Goal: Transaction & Acquisition: Book appointment/travel/reservation

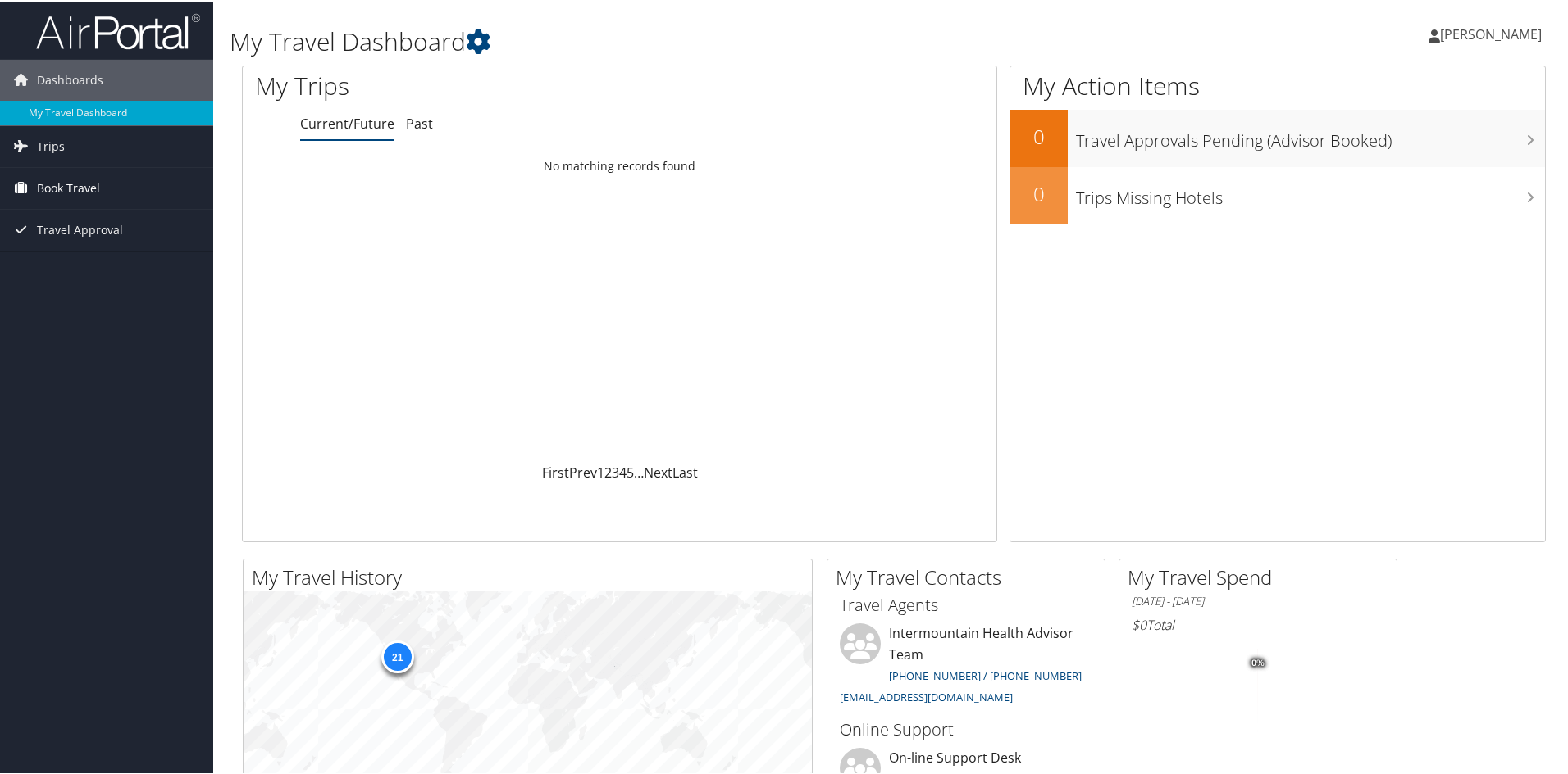
click at [62, 185] on span "Book Travel" at bounding box center [68, 187] width 63 height 41
click at [62, 221] on link "Agent Booking Request" at bounding box center [106, 220] width 213 height 24
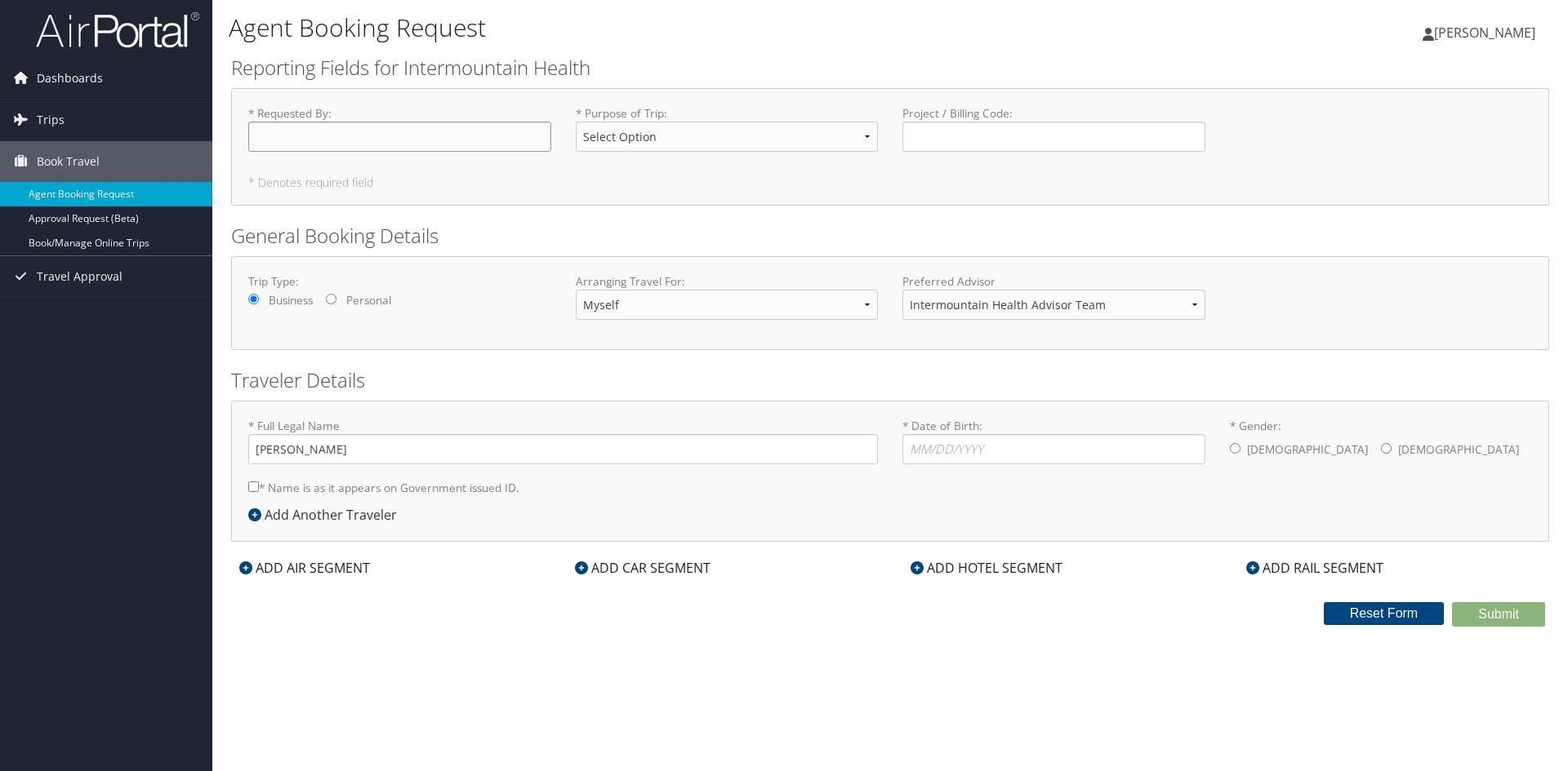
click at [457, 139] on input "* Requested By : Required" at bounding box center [400, 136] width 303 height 30
type input "[PERSON_NAME]"
click at [870, 136] on select "Select Option 3rd Party Reimbursable Business CME Conf or Education Groups Pers…" at bounding box center [727, 136] width 303 height 30
select select "CME"
click at [576, 122] on select "Select Option 3rd Party Reimbursable Business CME Conf or Education Groups Pers…" at bounding box center [727, 136] width 303 height 30
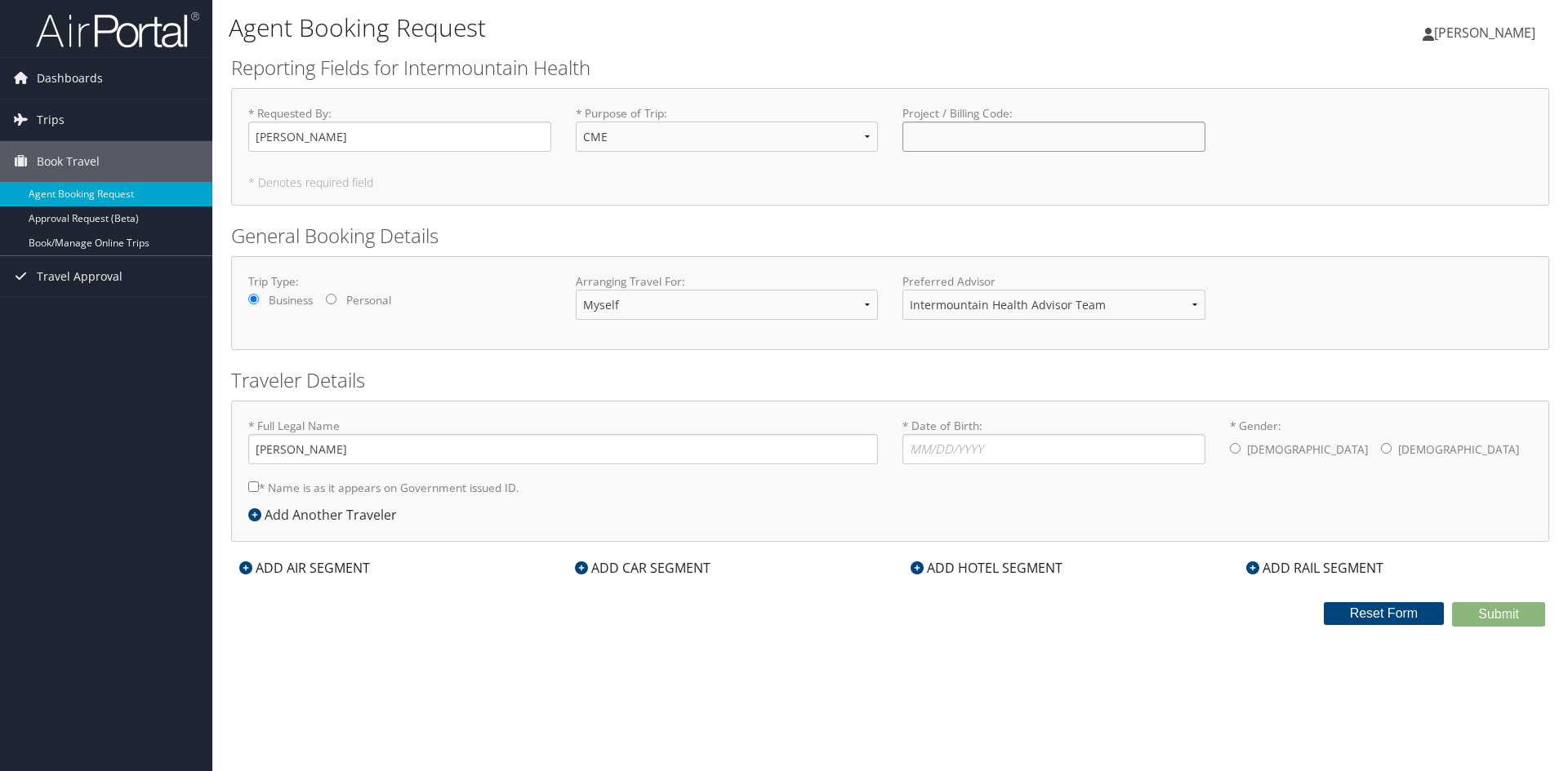
click at [992, 132] on input "Project / Billing Code : Required" at bounding box center [1054, 136] width 303 height 30
click at [1058, 454] on input "* Date of Birth: Invalid Date" at bounding box center [1054, 449] width 303 height 30
type input "06/20/1963"
click at [1236, 449] on input "* Gender: Male Female" at bounding box center [1235, 449] width 10 height 10
radio input "true"
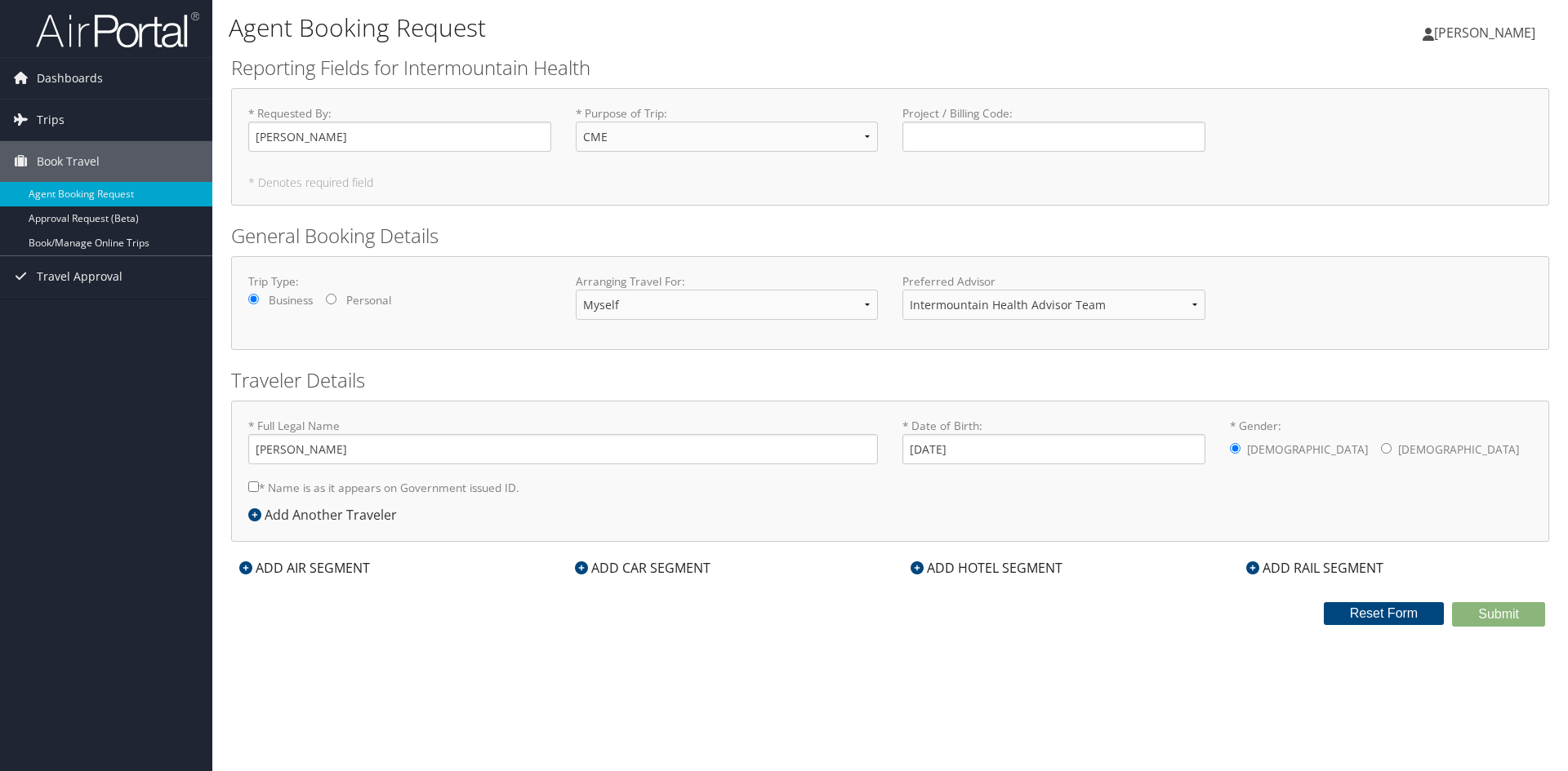
click at [249, 569] on icon at bounding box center [245, 568] width 13 height 13
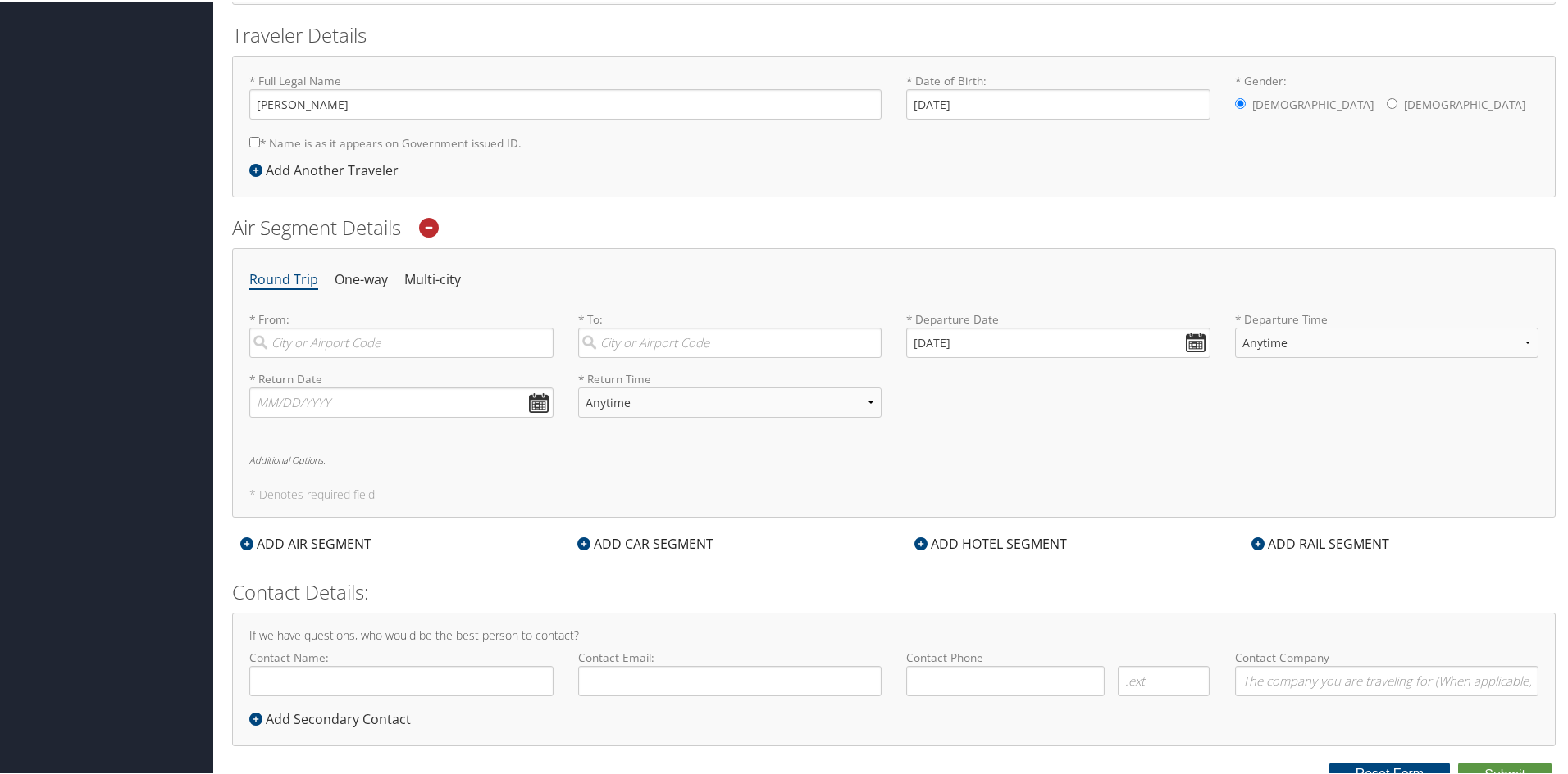
scroll to position [360, 0]
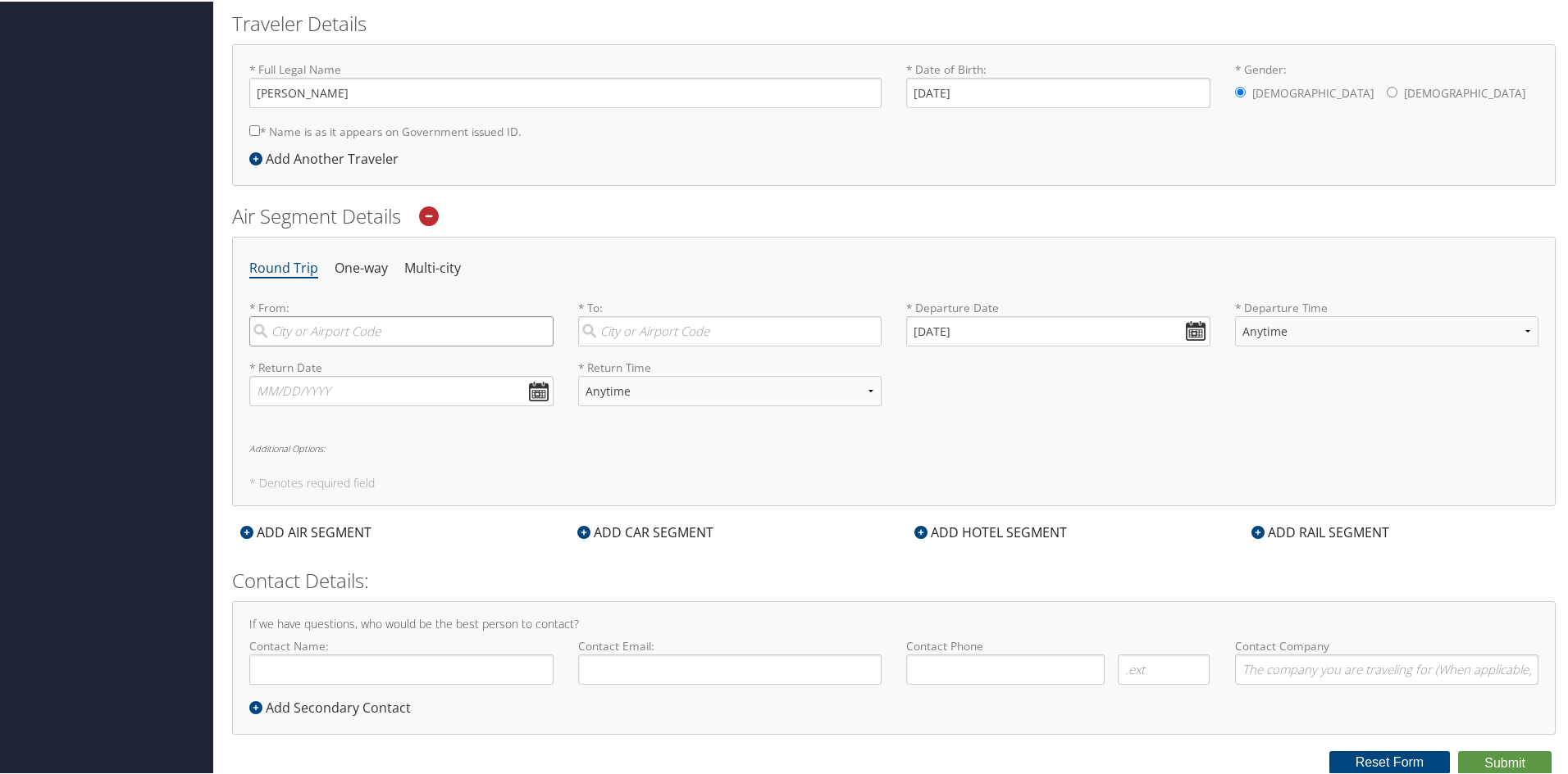
click at [401, 332] on input "search" at bounding box center [401, 329] width 304 height 31
click at [327, 363] on div "Salt Lake City (SLC Utah)" at bounding box center [403, 363] width 282 height 21
click at [327, 345] on input "SLC" at bounding box center [401, 329] width 304 height 31
type input "Salt Lake City (SLC Utah)"
click at [709, 329] on input "search" at bounding box center [730, 329] width 304 height 31
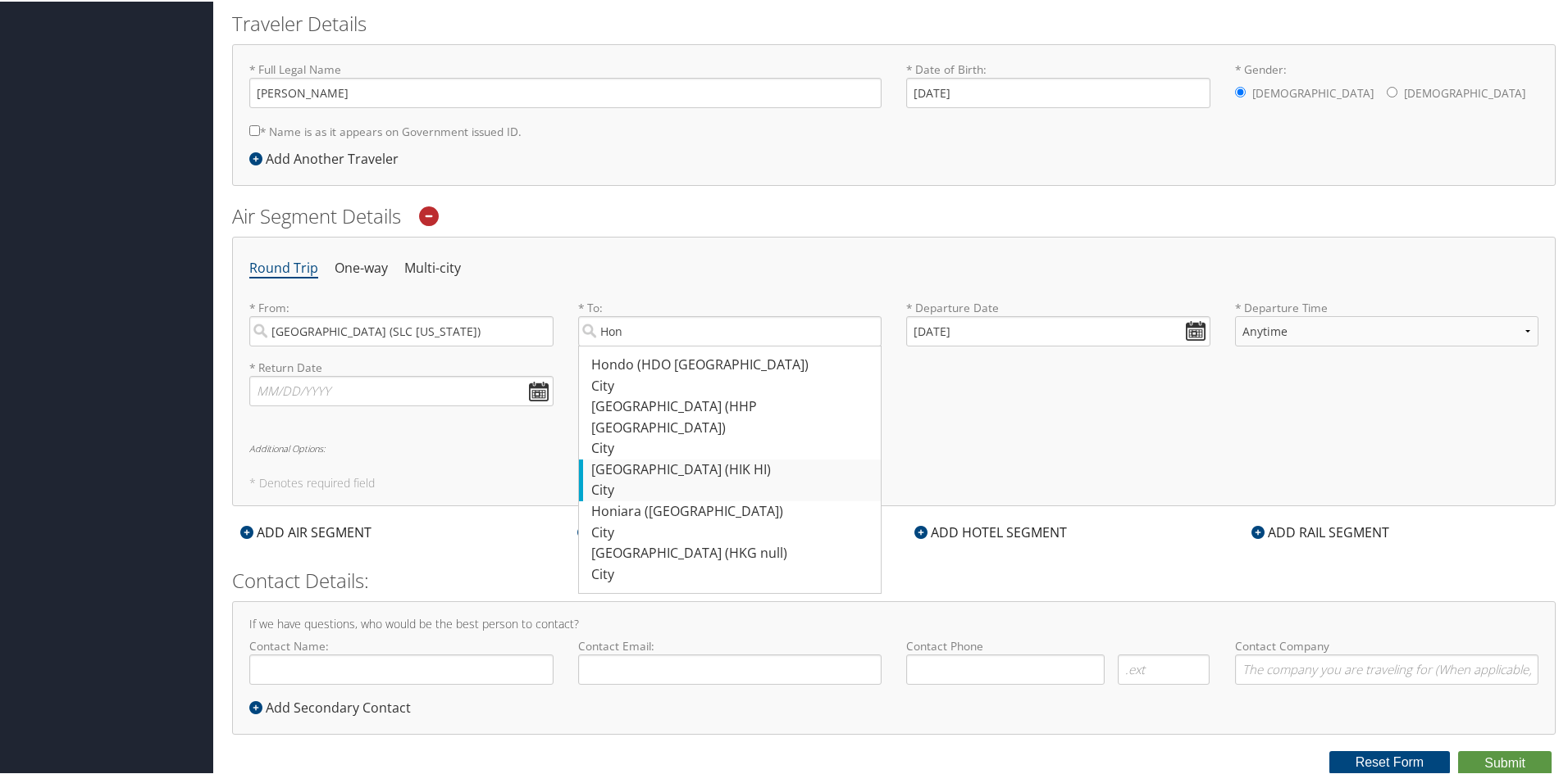
click at [623, 458] on div "Honolulu (HIK HI)" at bounding box center [732, 469] width 282 height 21
click at [623, 345] on input "Hon" at bounding box center [730, 329] width 304 height 31
type input "Honolulu (HIK HI)"
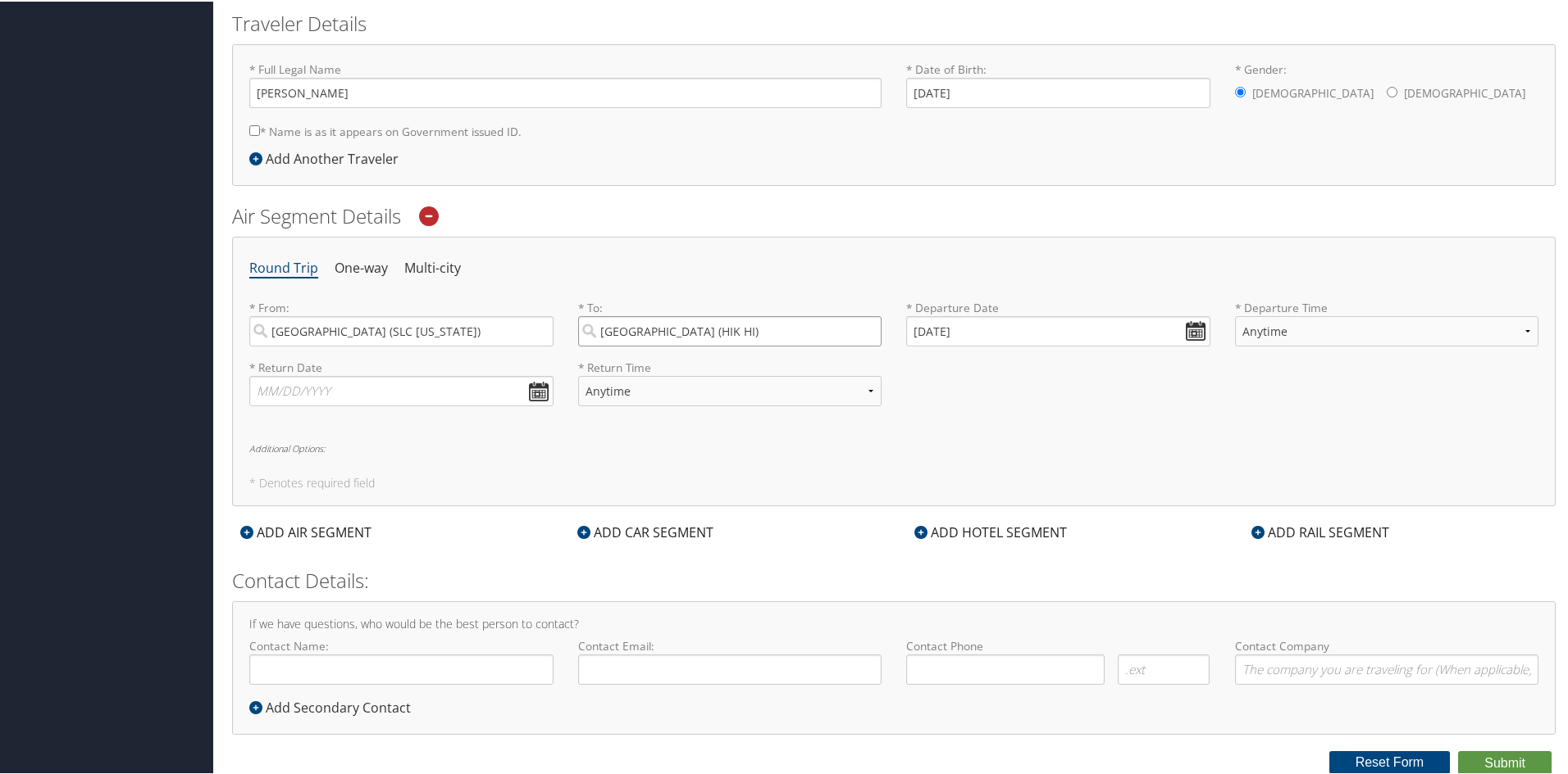
click at [865, 331] on input "Honolulu (HIK HI)" at bounding box center [730, 329] width 304 height 31
click at [739, 332] on input "search" at bounding box center [730, 329] width 304 height 31
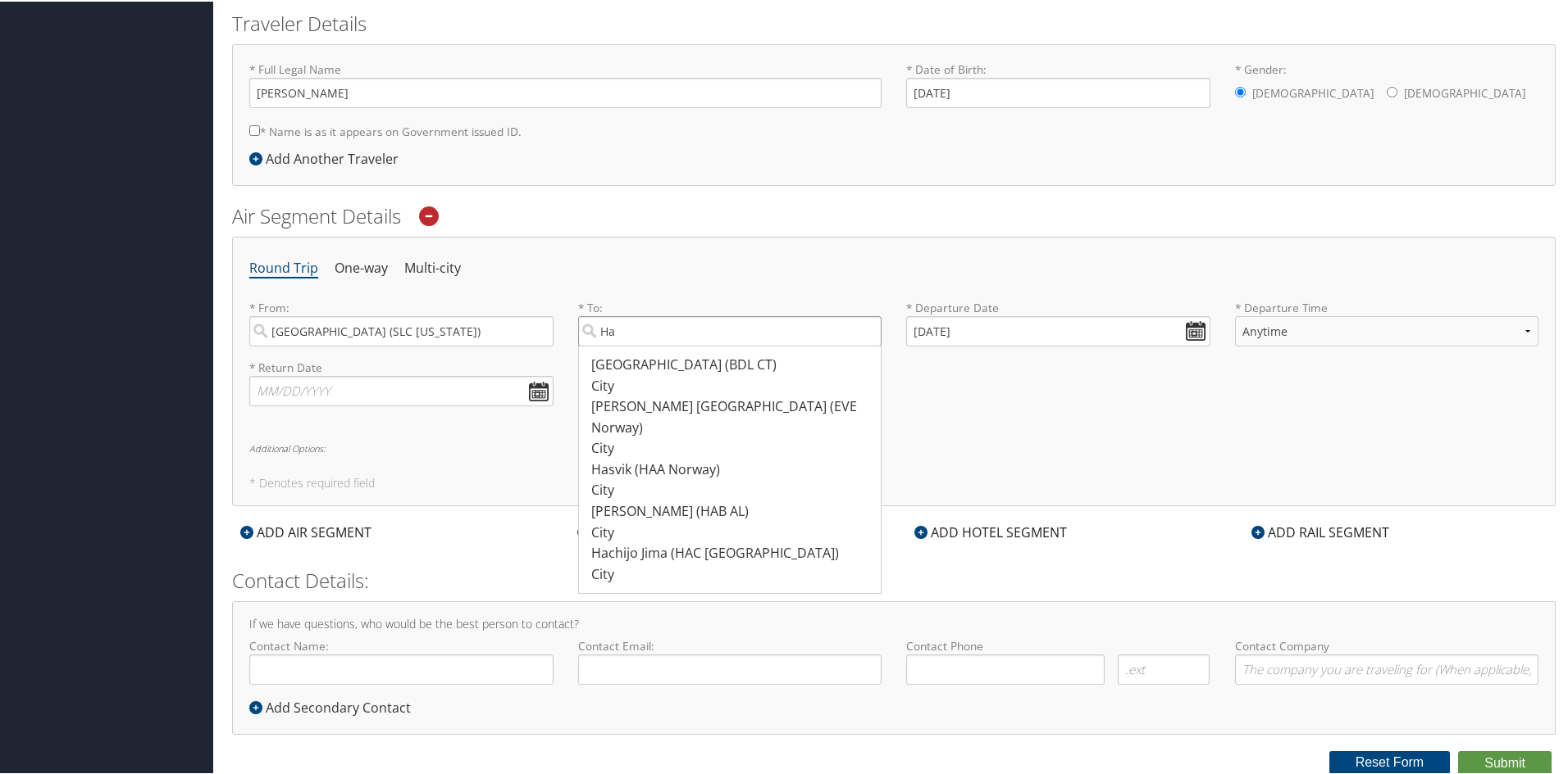
type input "H"
type input "D"
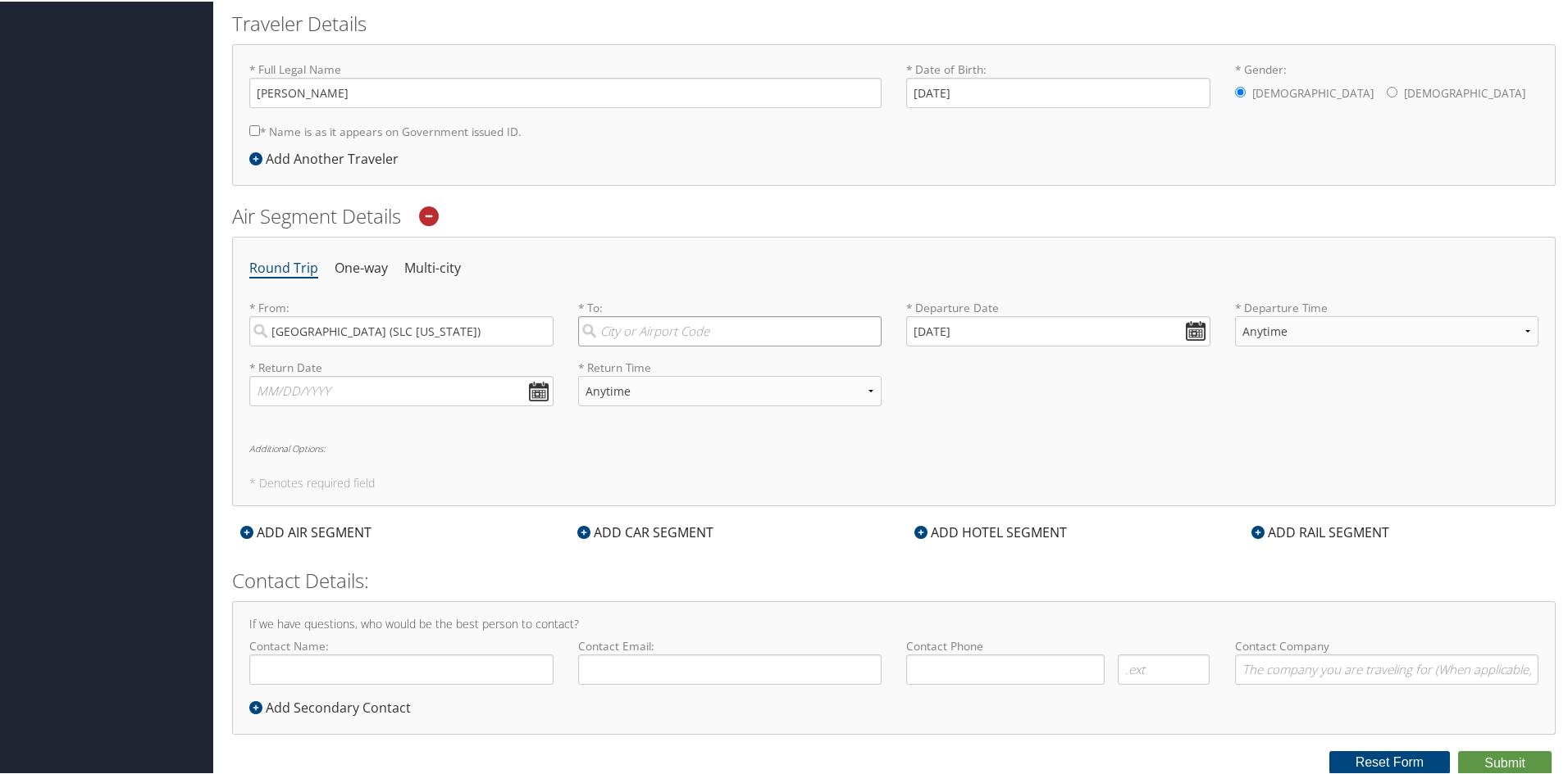
click at [751, 332] on input "search" at bounding box center [730, 329] width 304 height 31
click at [622, 412] on div "Honolulu (HNL HI)" at bounding box center [732, 405] width 282 height 21
click at [622, 345] on input "Honolu" at bounding box center [730, 329] width 304 height 31
type input "Honolulu (HNL HI)"
click at [1186, 329] on input "10/08/2025" at bounding box center [1058, 329] width 304 height 31
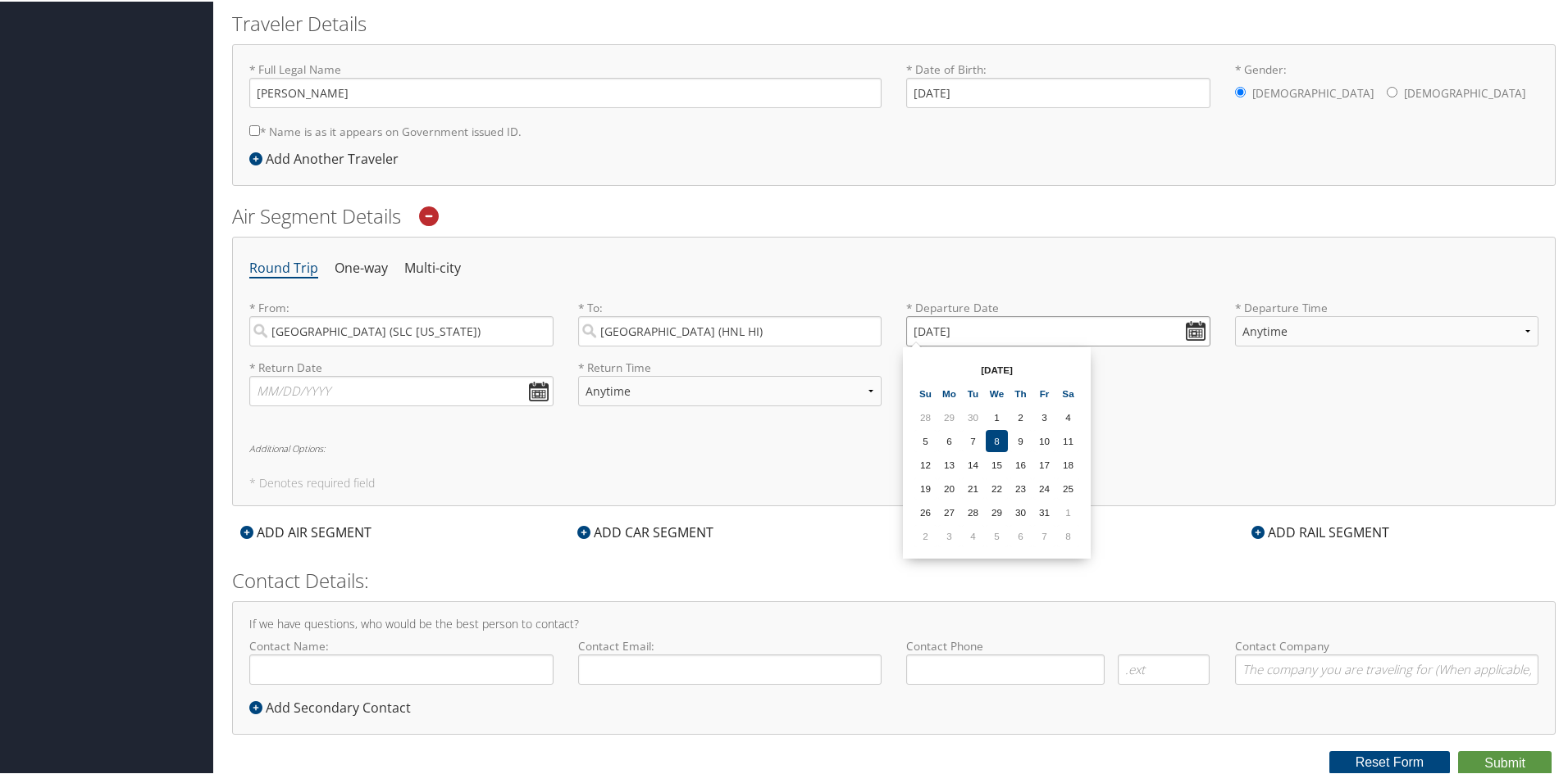
click at [919, 332] on input "10/08/2025" at bounding box center [1058, 329] width 304 height 31
click at [975, 326] on input "10/08/2025" at bounding box center [1058, 329] width 304 height 31
click at [922, 327] on input "10/08/2026" at bounding box center [1058, 329] width 304 height 31
click at [1192, 326] on input "Invalid date" at bounding box center [1058, 329] width 304 height 31
click at [988, 369] on th "Oct 2025" at bounding box center [997, 368] width 117 height 22
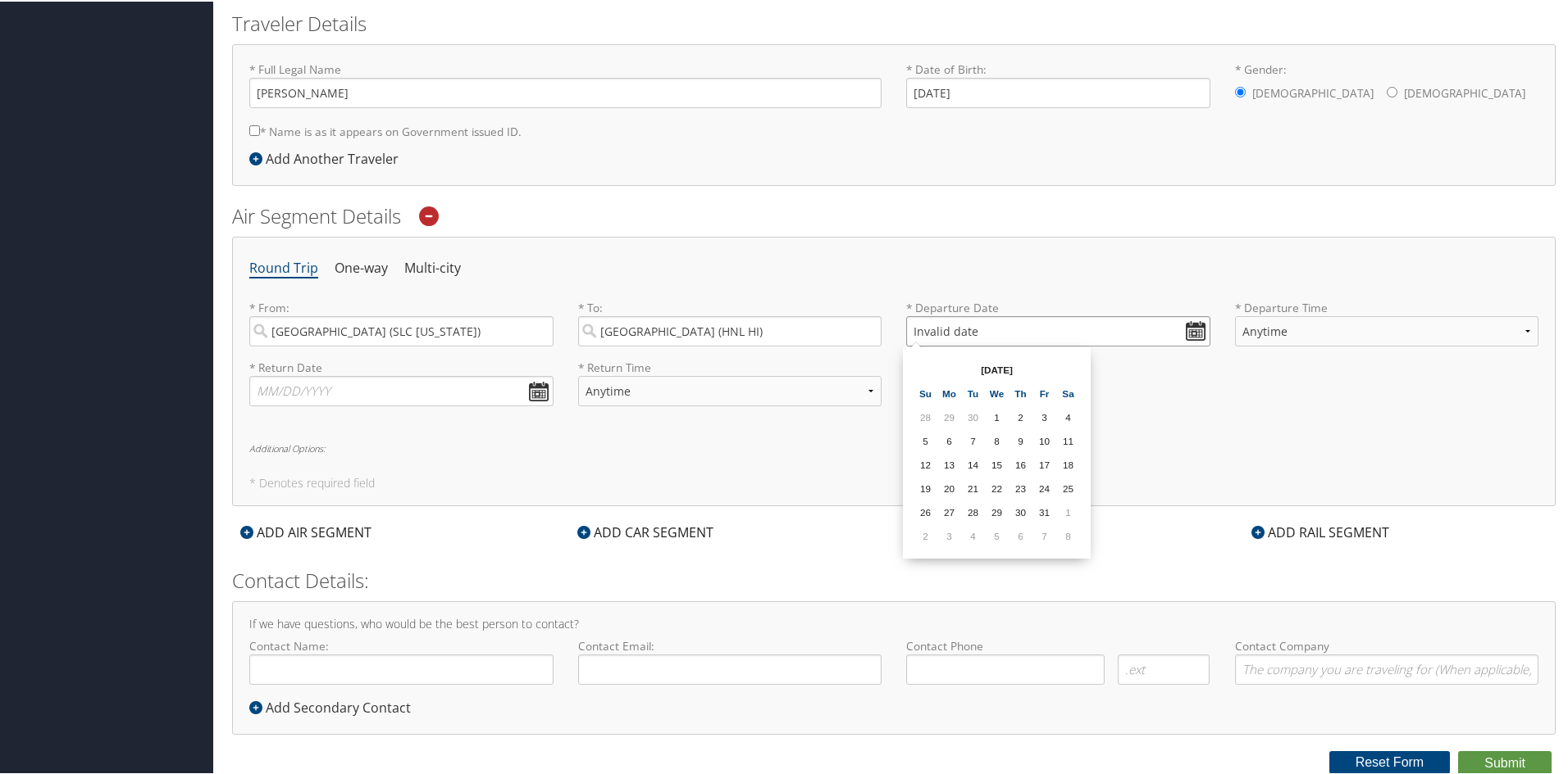
click at [971, 329] on input "Invalid date" at bounding box center [1058, 329] width 304 height 31
type input "Invalid date"
click at [1195, 330] on input "Invalid date" at bounding box center [1058, 329] width 304 height 31
drag, startPoint x: 978, startPoint y: 368, endPoint x: 1020, endPoint y: 370, distance: 42.0
click at [1020, 370] on th "Oct 2025" at bounding box center [997, 368] width 117 height 22
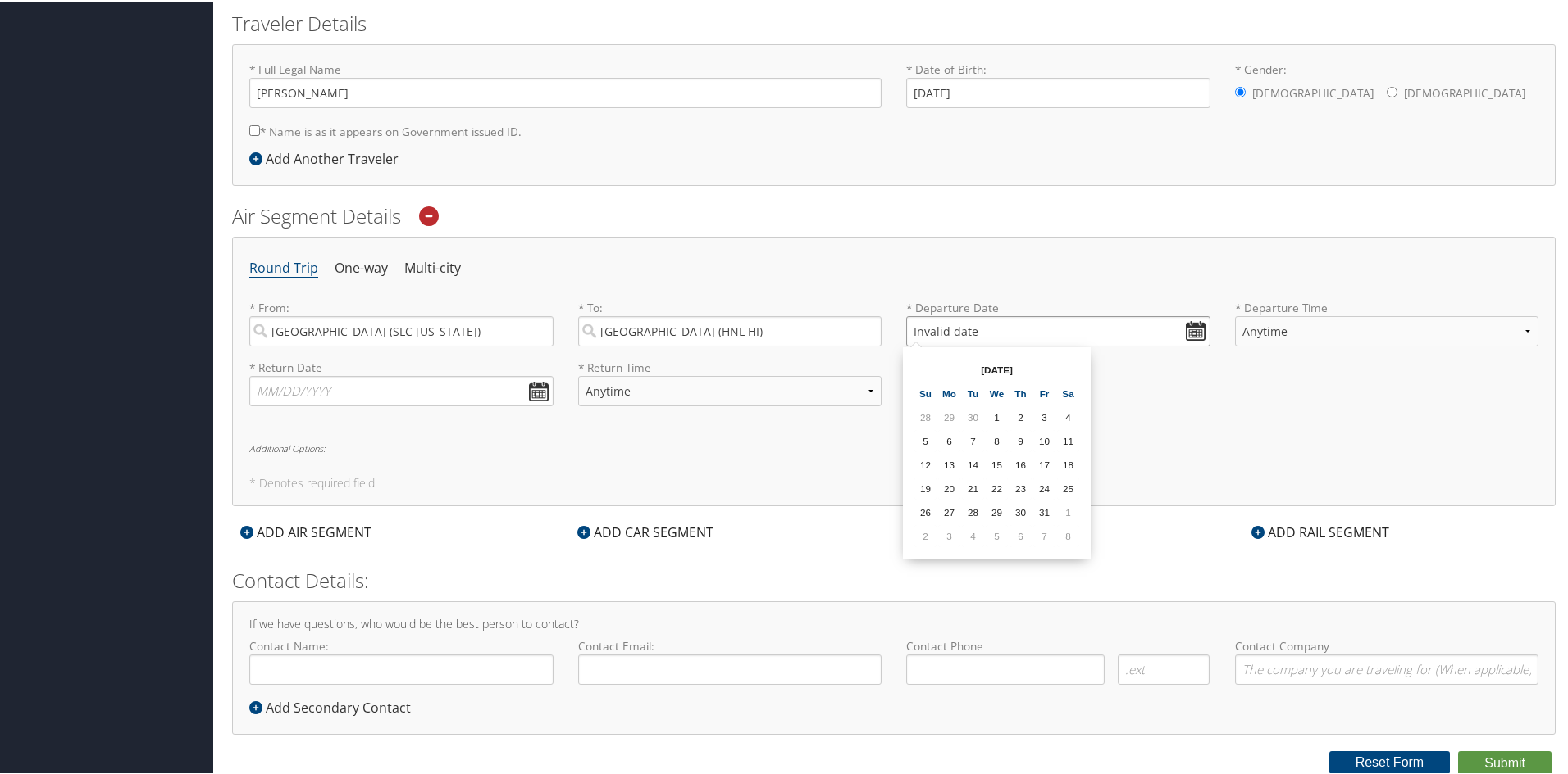
drag, startPoint x: 1017, startPoint y: 342, endPoint x: 1015, endPoint y: 334, distance: 8.2
click at [1015, 336] on input "Invalid date" at bounding box center [1058, 329] width 304 height 31
drag, startPoint x: 1278, startPoint y: 439, endPoint x: 1210, endPoint y: 373, distance: 94.8
click at [1267, 425] on div "Round Trip One-way Multi-city * From: Salt Lake City (SLC Utah) Required * To: …" at bounding box center [893, 370] width 1323 height 269
click at [1190, 334] on input "Invalid date" at bounding box center [1058, 329] width 304 height 31
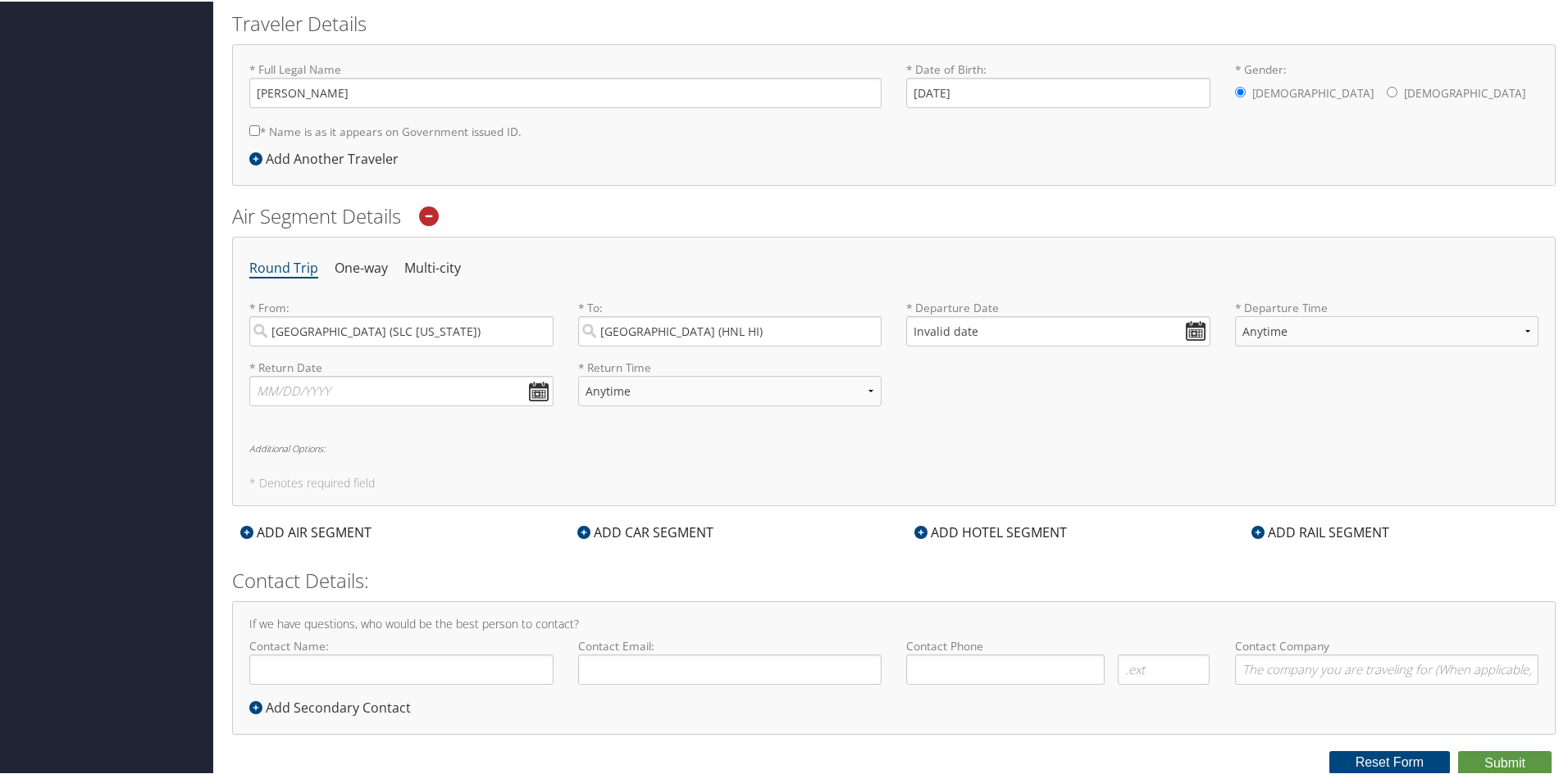
click at [1146, 390] on div "* Return Date Dates must be valid * Return Time Anytime Early Morning (5AM-7AM)…" at bounding box center [894, 388] width 1313 height 60
click at [1185, 331] on input "Invalid date" at bounding box center [1058, 329] width 304 height 31
click at [978, 365] on th "Oct 2025" at bounding box center [997, 368] width 117 height 22
drag, startPoint x: 978, startPoint y: 365, endPoint x: 1040, endPoint y: 377, distance: 63.2
click at [1040, 377] on th "Oct 2025" at bounding box center [997, 368] width 117 height 22
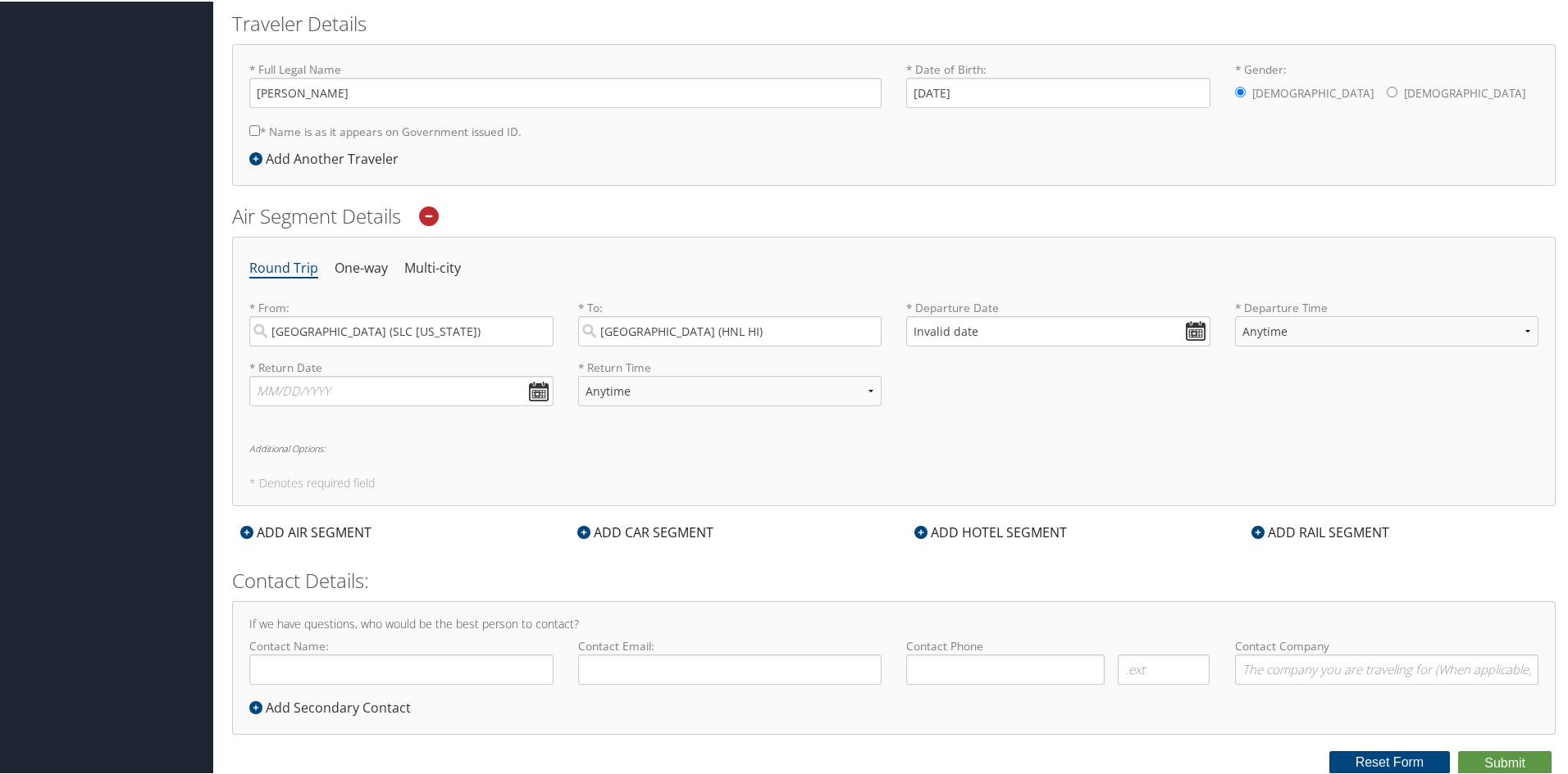
click at [1340, 440] on div "Round Trip One-way Multi-city * From: Salt Lake City (SLC Utah) Required * To: …" at bounding box center [893, 370] width 1323 height 269
click at [1185, 331] on input "Invalid date" at bounding box center [1058, 329] width 304 height 31
click at [1198, 435] on div "Round Trip One-way Multi-city * From: Salt Lake City (SLC Utah) Required * To: …" at bounding box center [893, 370] width 1323 height 269
click at [308, 394] on input "text" at bounding box center [401, 390] width 304 height 31
type input "01/22/2026"
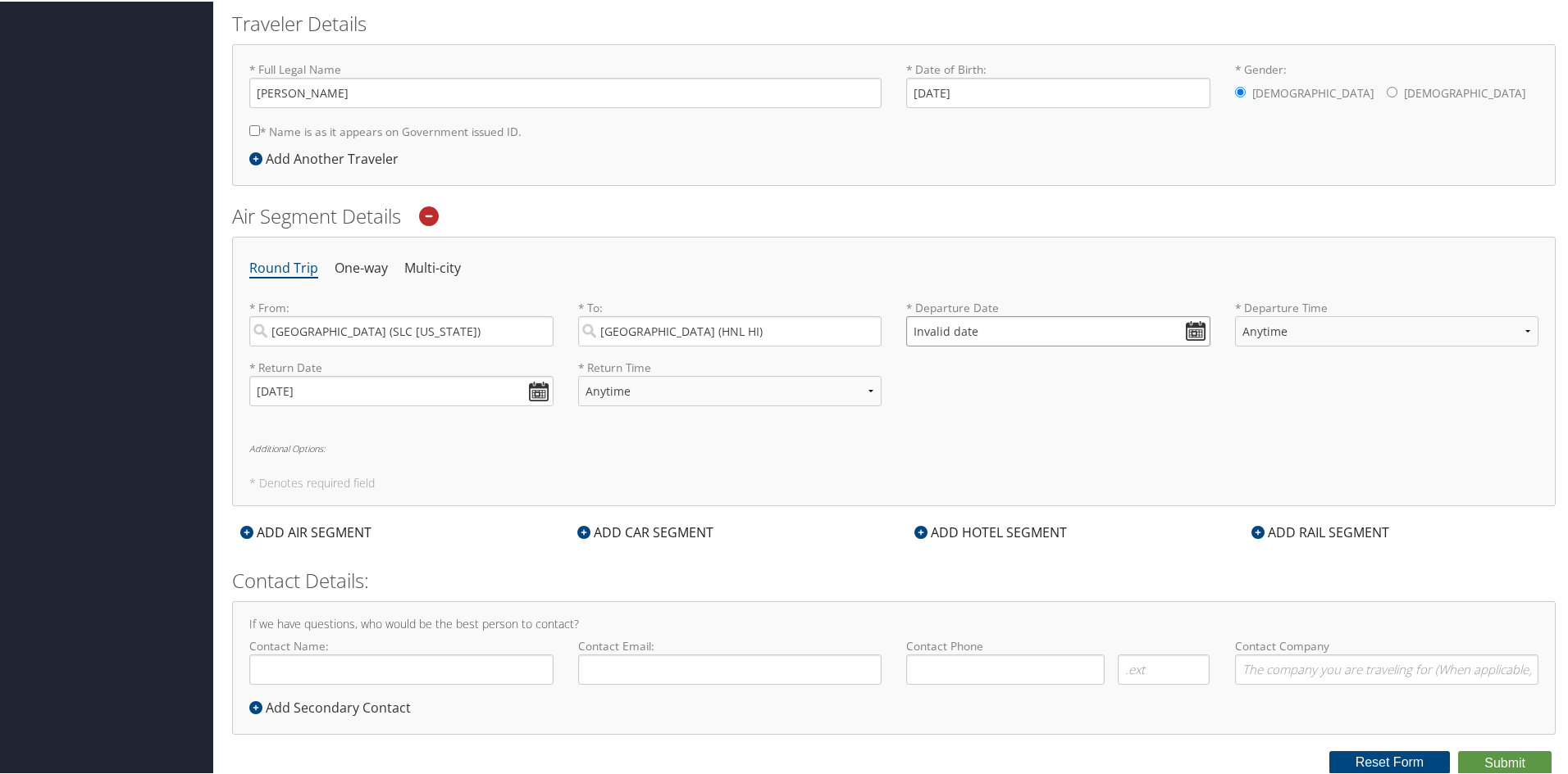
click at [1115, 333] on input "Invalid date" at bounding box center [1058, 329] width 304 height 31
drag, startPoint x: 910, startPoint y: 328, endPoint x: 1000, endPoint y: 333, distance: 90.1
click at [1000, 333] on input "Invalid date" at bounding box center [1058, 329] width 304 height 31
click at [937, 331] on input "01/01/2020" at bounding box center [1058, 329] width 304 height 31
drag, startPoint x: 911, startPoint y: 329, endPoint x: 1006, endPoint y: 330, distance: 95.0
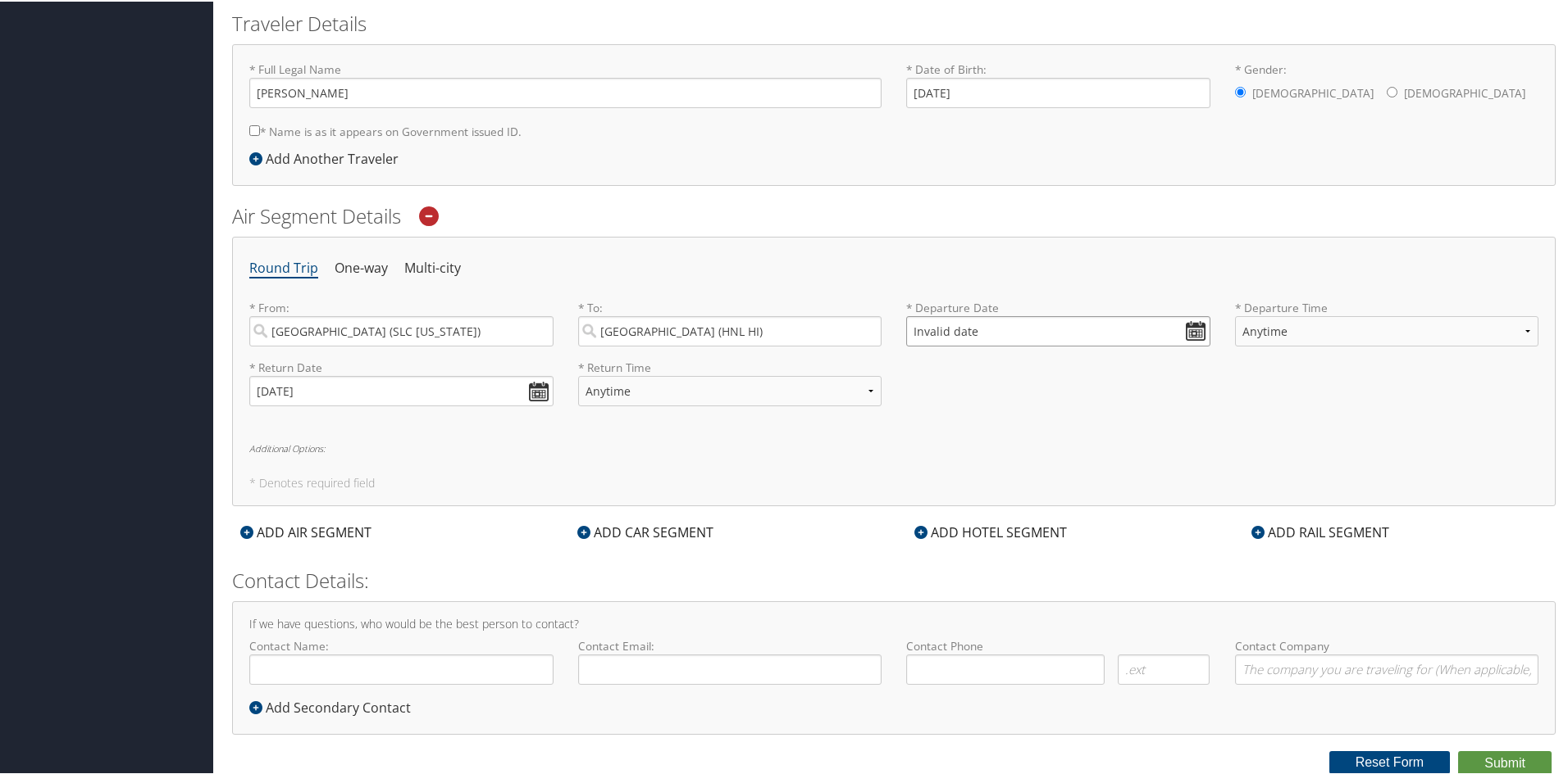
click at [1006, 330] on input "Invalid date" at bounding box center [1058, 329] width 304 height 31
click at [1188, 335] on input "Invalid date" at bounding box center [1058, 329] width 304 height 31
click at [1147, 426] on div "Round Trip One-way Multi-city * From: Salt Lake City (SLC Utah) Required * To: …" at bounding box center [893, 370] width 1323 height 269
click at [1196, 328] on input "Invalid date" at bounding box center [1058, 329] width 304 height 31
click at [1044, 430] on td "10" at bounding box center [1044, 439] width 22 height 22
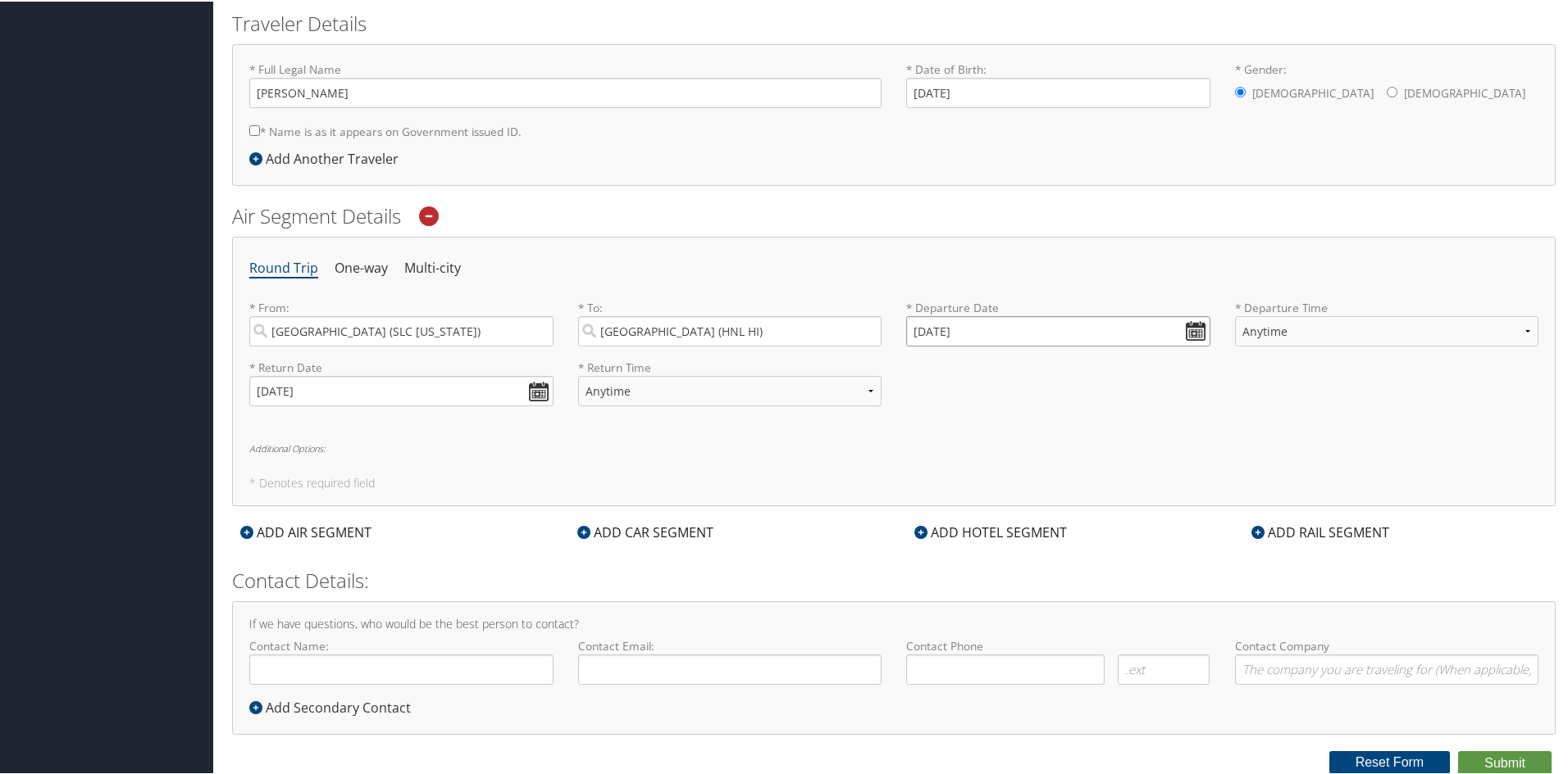
click at [919, 329] on input "10/10/2025" at bounding box center [1058, 329] width 304 height 31
click at [985, 327] on input "Invalid date" at bounding box center [1058, 329] width 304 height 31
type input "Invalid date"
click at [1520, 329] on select "Anytime Early Morning (5AM-7AM) Morning (7AM-12PM) Afternoon (12PM-5PM) Evening…" at bounding box center [1387, 329] width 304 height 31
select select "5AM-7AM"
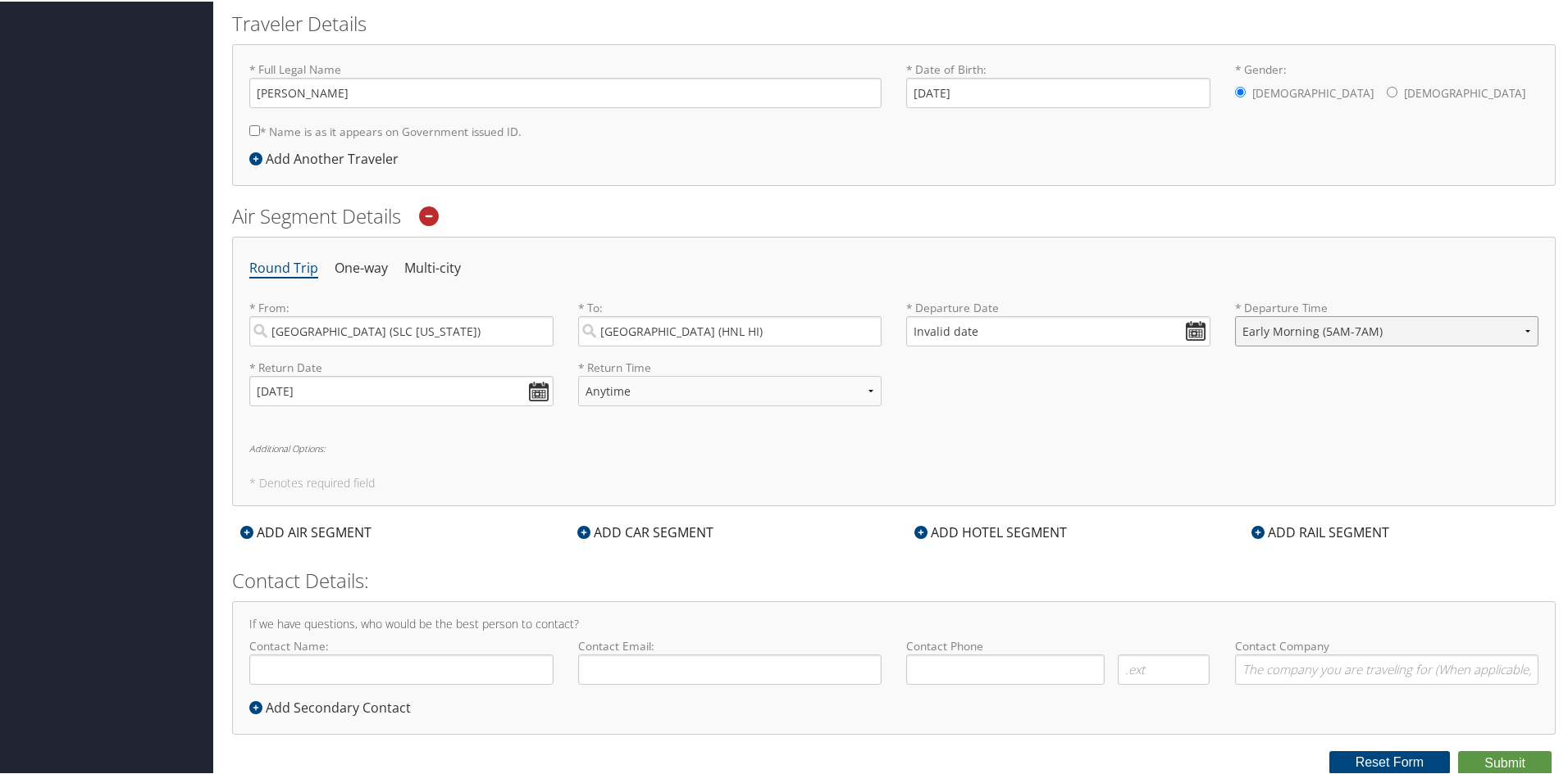
click at [1235, 315] on select "Anytime Early Morning (5AM-7AM) Morning (7AM-12PM) Afternoon (12PM-5PM) Evening…" at bounding box center [1387, 329] width 304 height 31
click at [867, 390] on select "Anytime Early Morning (5AM-7AM) Morning (7AM-12PM) Afternoon (12PM-5PM) Evening…" at bounding box center [730, 390] width 304 height 31
select select "5PM-10PM"
click at [578, 375] on select "Anytime Early Morning (5AM-7AM) Morning (7AM-12PM) Afternoon (12PM-5PM) Evening…" at bounding box center [730, 390] width 304 height 31
click at [1199, 332] on input "Invalid date" at bounding box center [1058, 329] width 304 height 31
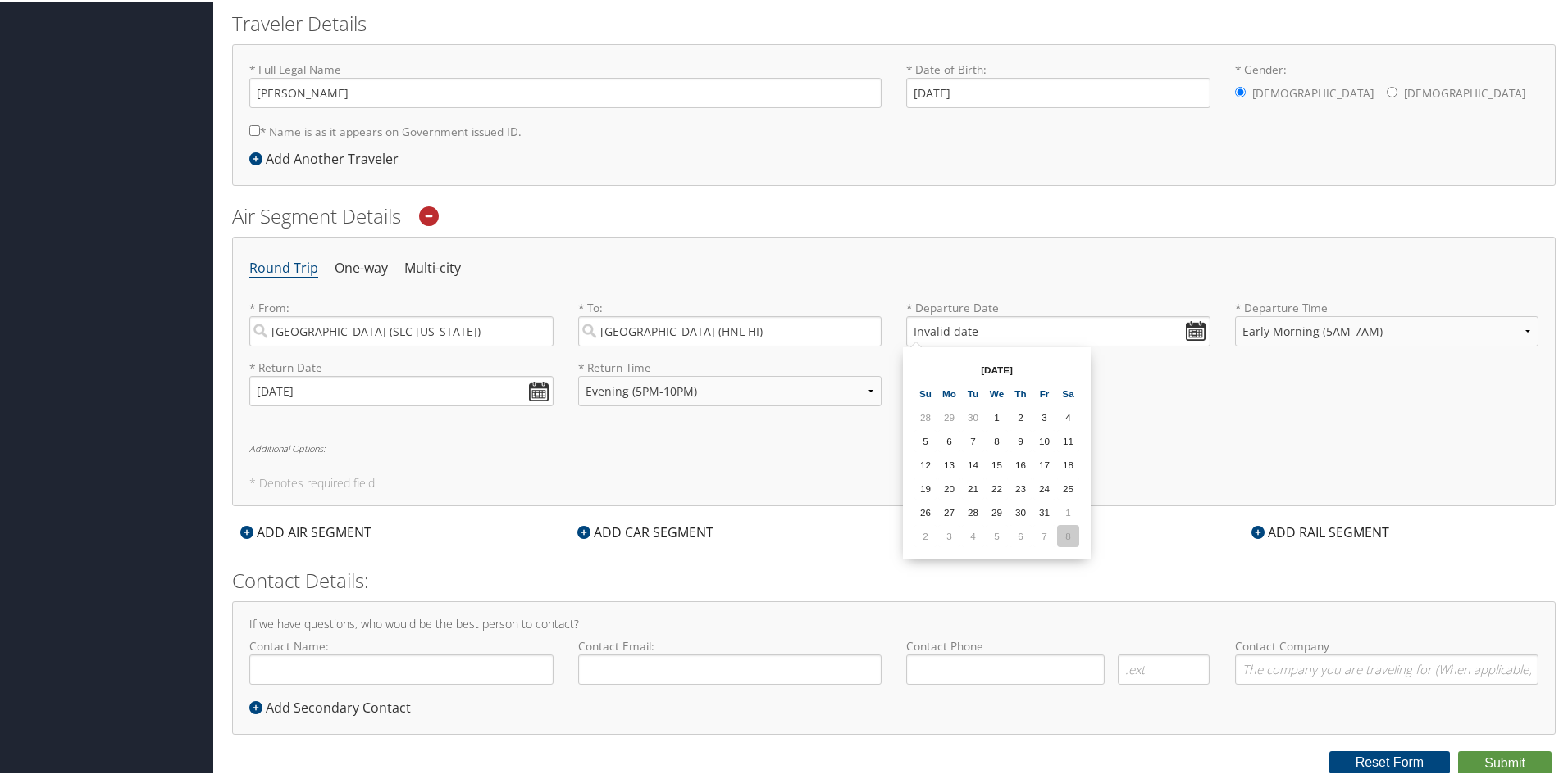
click at [1065, 530] on td "8" at bounding box center [1067, 534] width 22 height 22
click at [917, 331] on input "11/08/2025" at bounding box center [1058, 329] width 304 height 31
click at [1202, 333] on input "Invalid date" at bounding box center [1058, 329] width 304 height 31
click at [1189, 327] on input "Invalid date" at bounding box center [1058, 329] width 304 height 31
click at [1071, 538] on td "8" at bounding box center [1067, 534] width 22 height 22
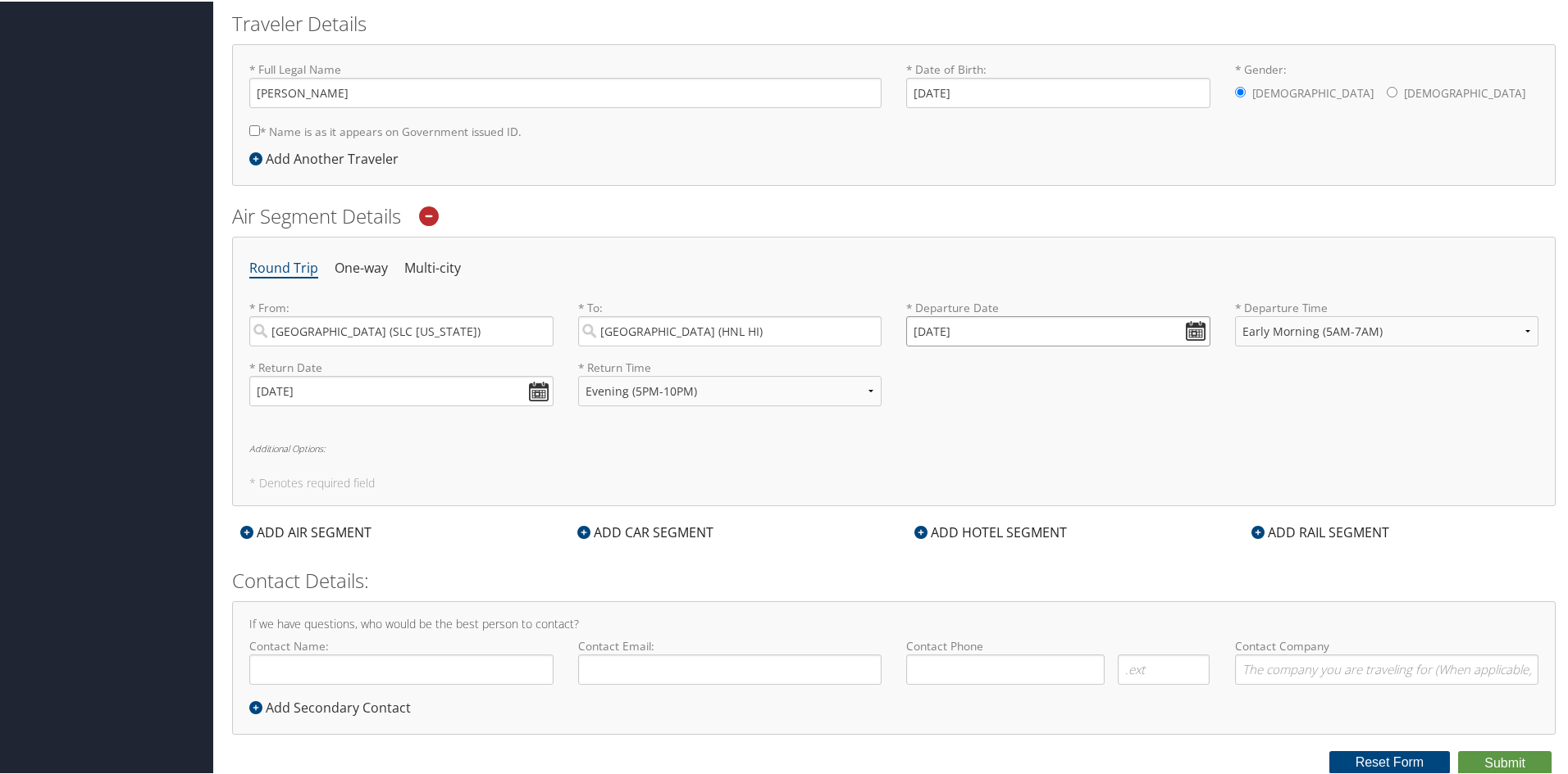
click at [918, 334] on input "11/08/2025" at bounding box center [1058, 329] width 304 height 31
type input "Invalid date"
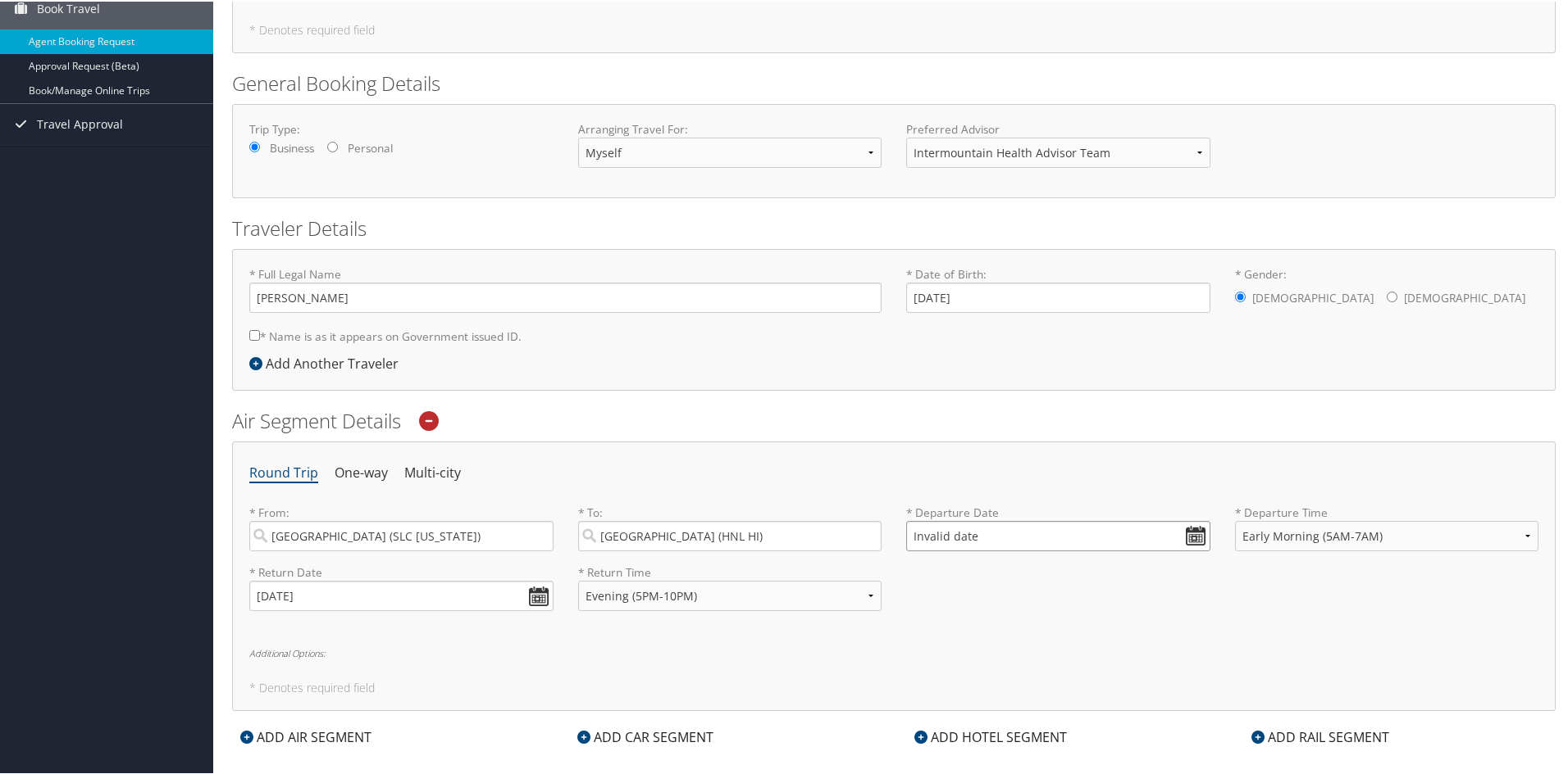
scroll to position [0, 0]
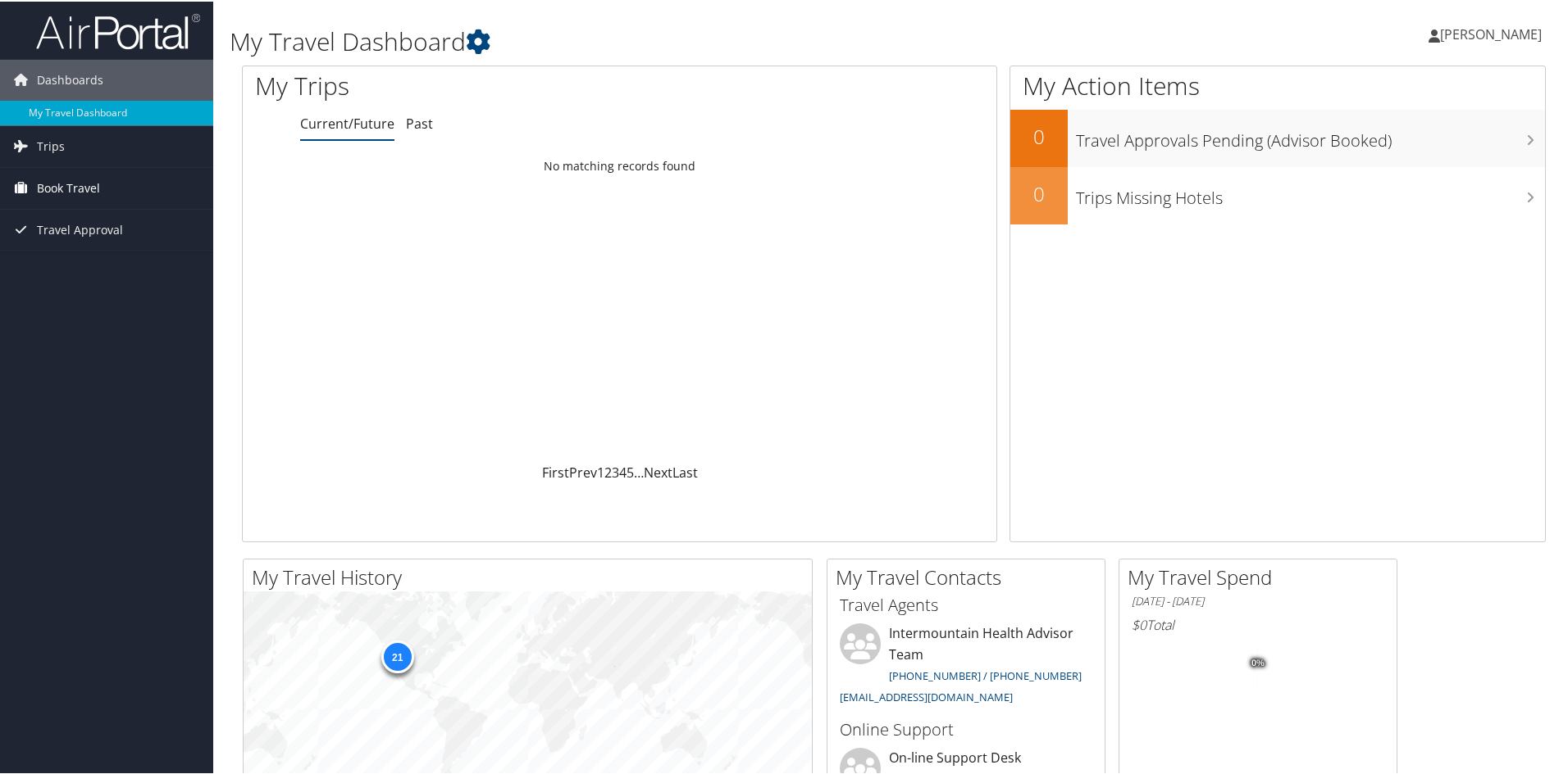
click at [75, 189] on span "Book Travel" at bounding box center [68, 187] width 63 height 41
click at [45, 270] on link "Book/Manage Online Trips" at bounding box center [106, 268] width 213 height 24
